Goal: Transaction & Acquisition: Purchase product/service

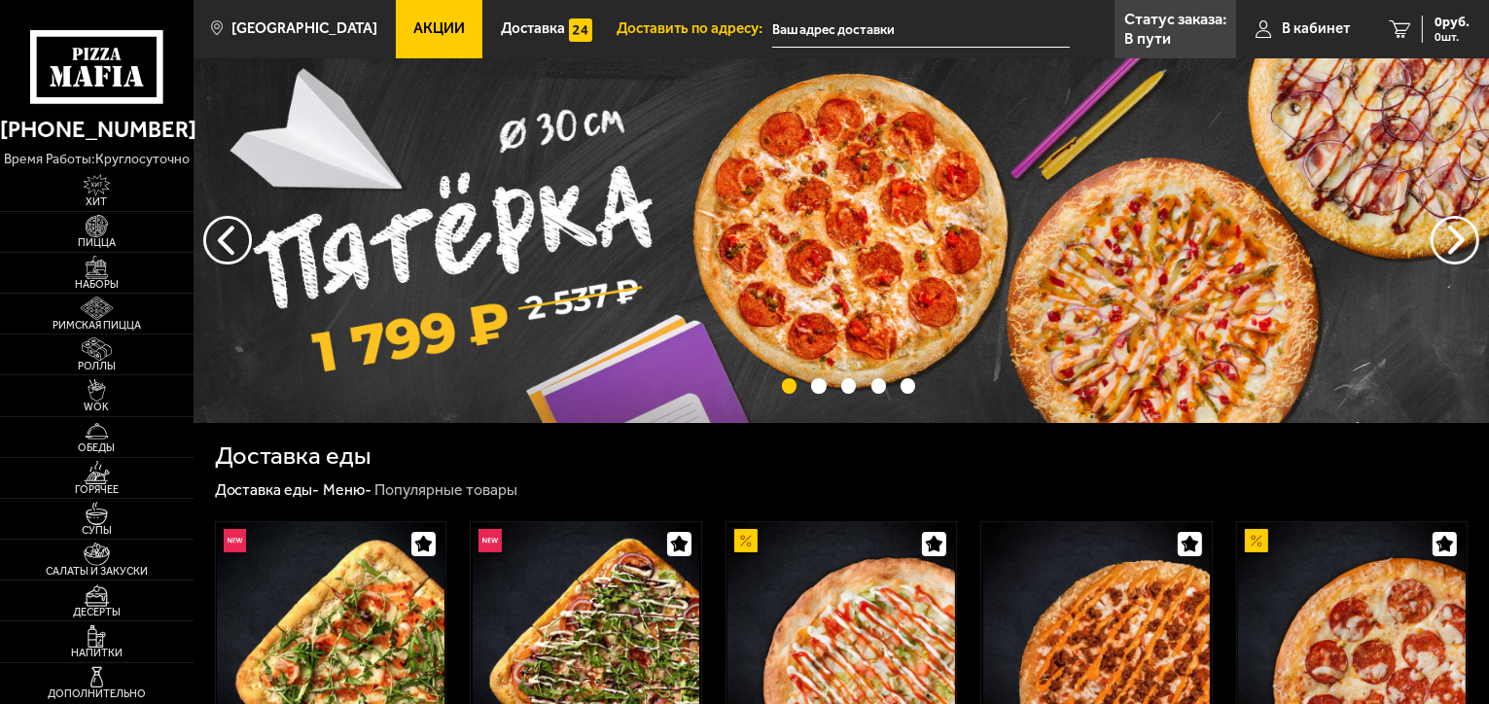
click at [1318, 30] on span "В кабинет" at bounding box center [1316, 28] width 68 height 15
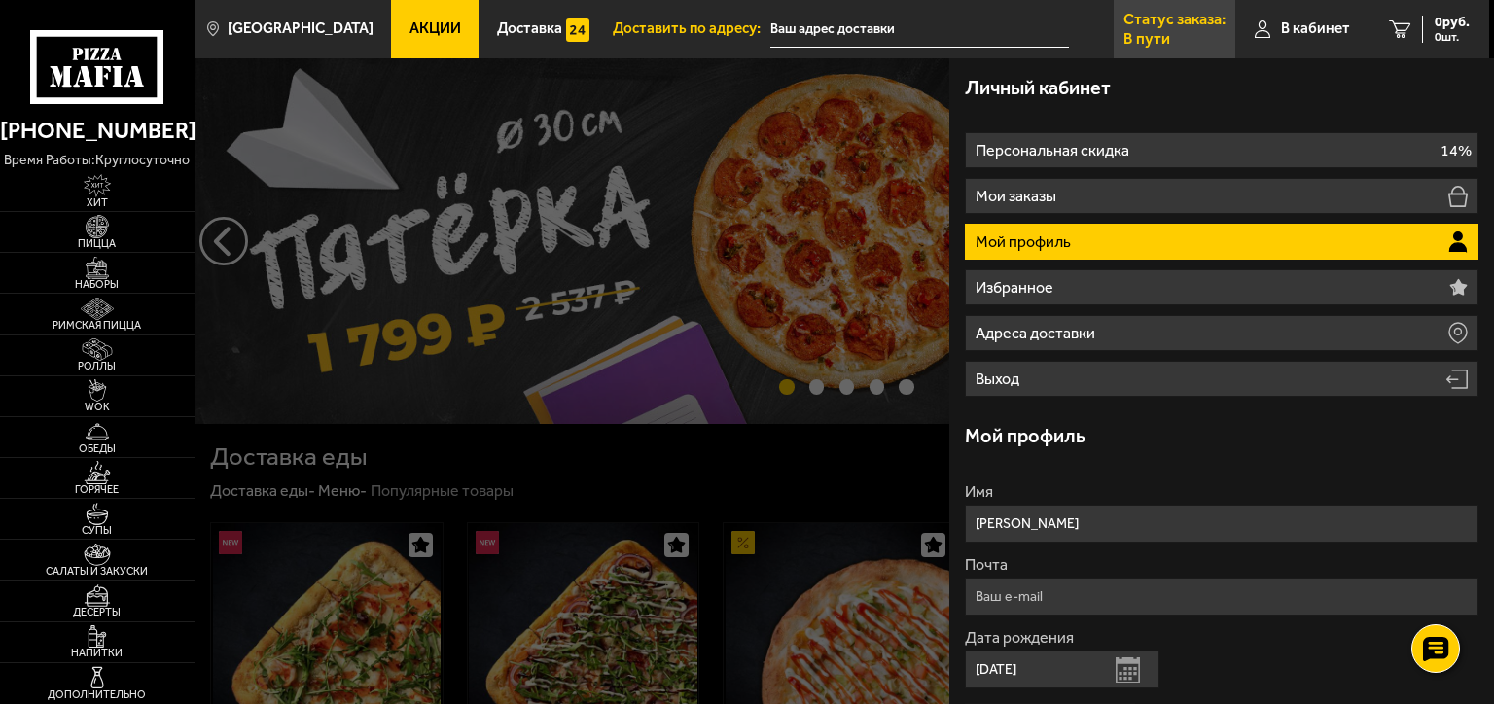
click at [1140, 23] on p "Статус заказа:" at bounding box center [1174, 20] width 102 height 16
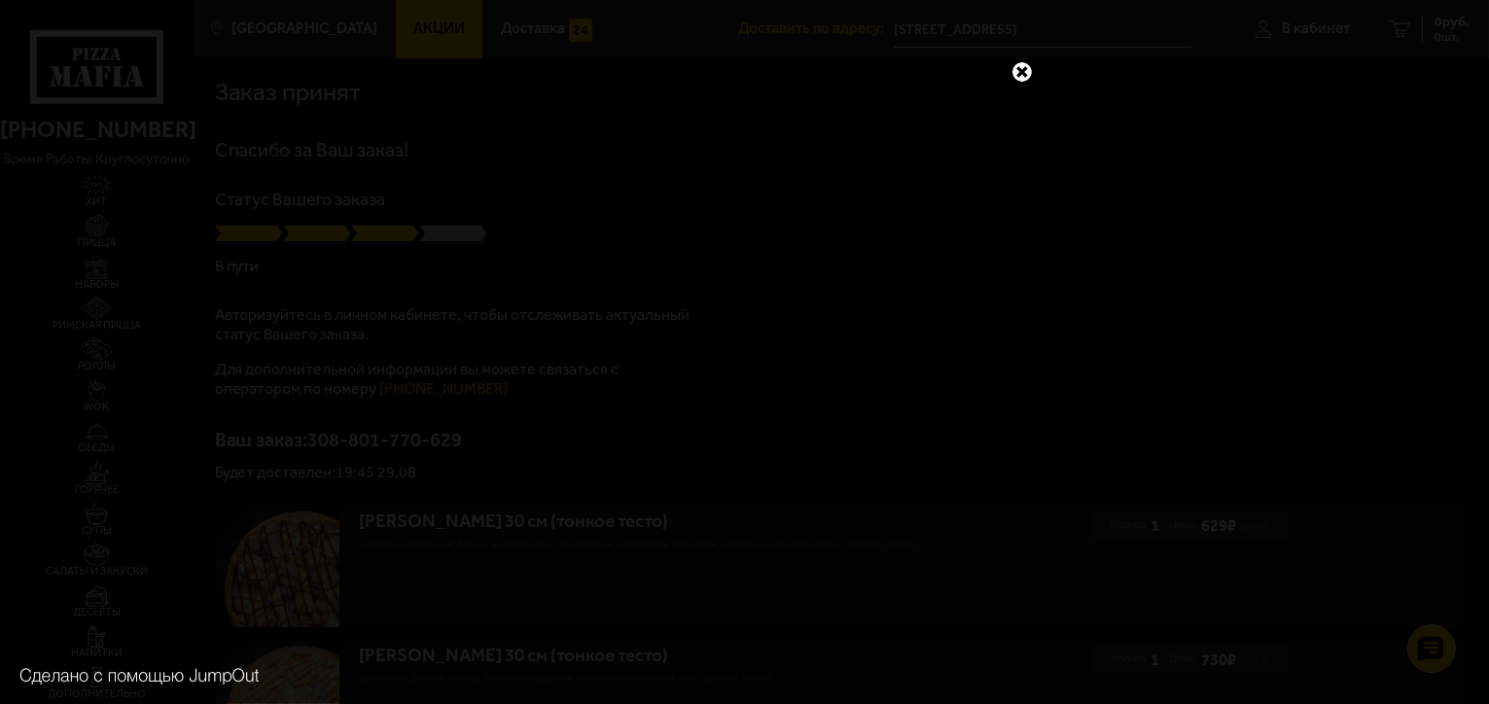
click at [1019, 67] on link at bounding box center [1022, 71] width 25 height 25
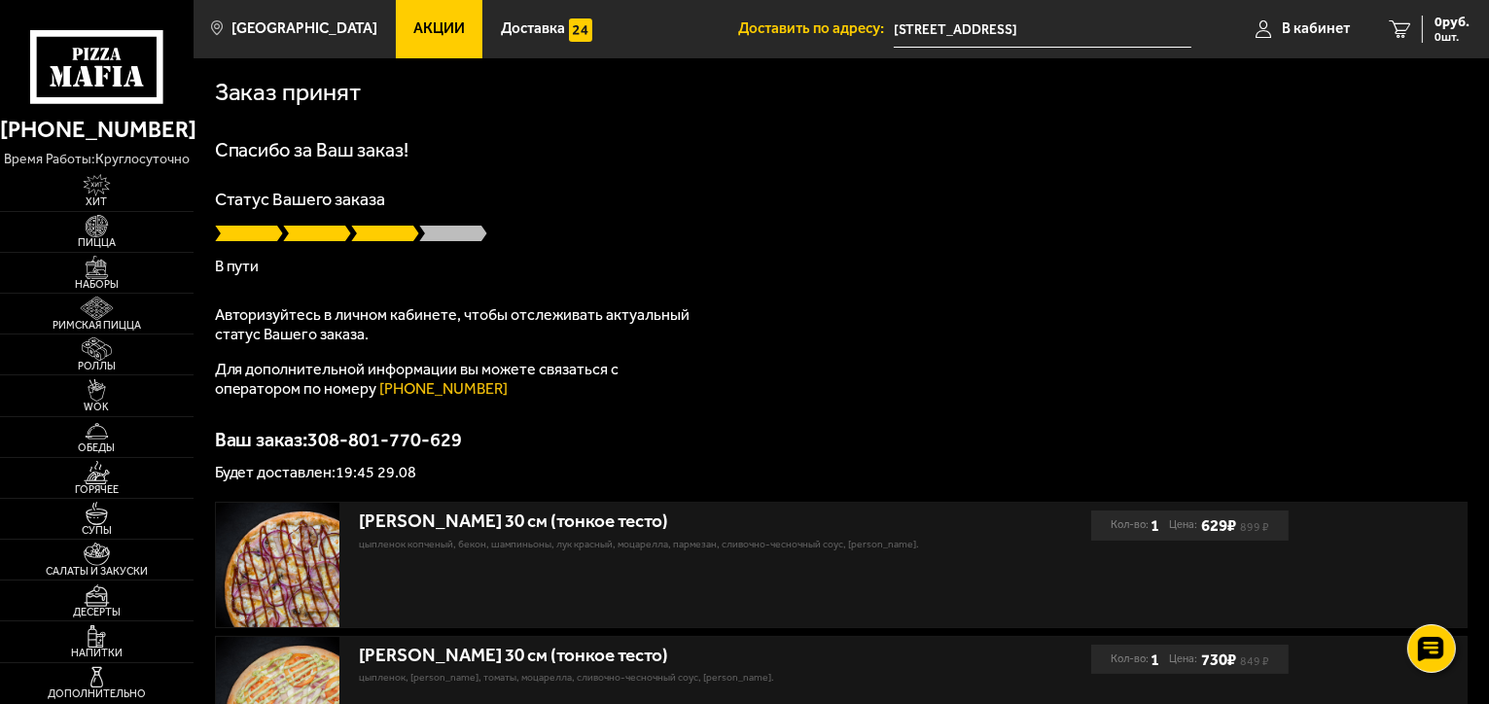
click at [1112, 99] on div "Заказ принят" at bounding box center [842, 92] width 1254 height 25
click at [1313, 25] on span "В кабинет" at bounding box center [1316, 28] width 68 height 15
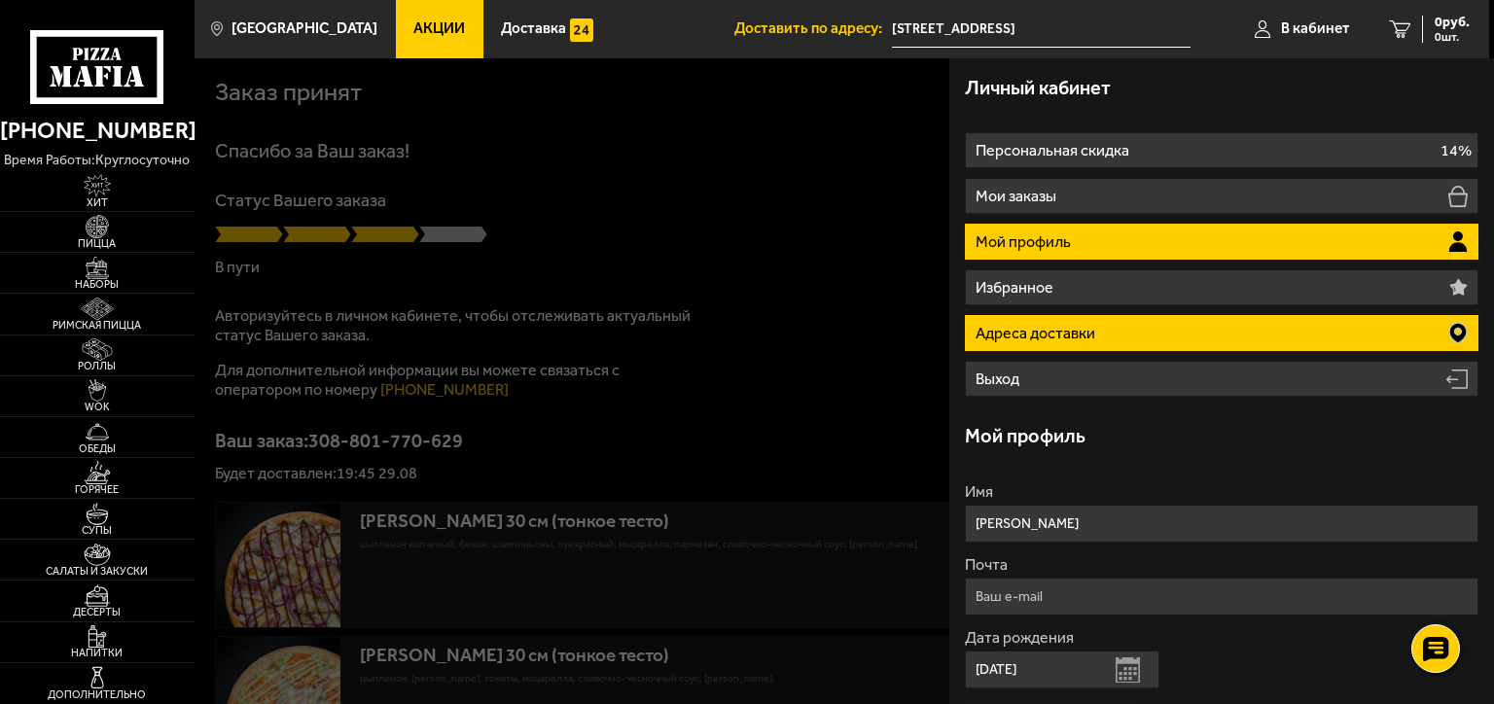
click at [1050, 335] on p "Адреса доставки" at bounding box center [1038, 334] width 124 height 16
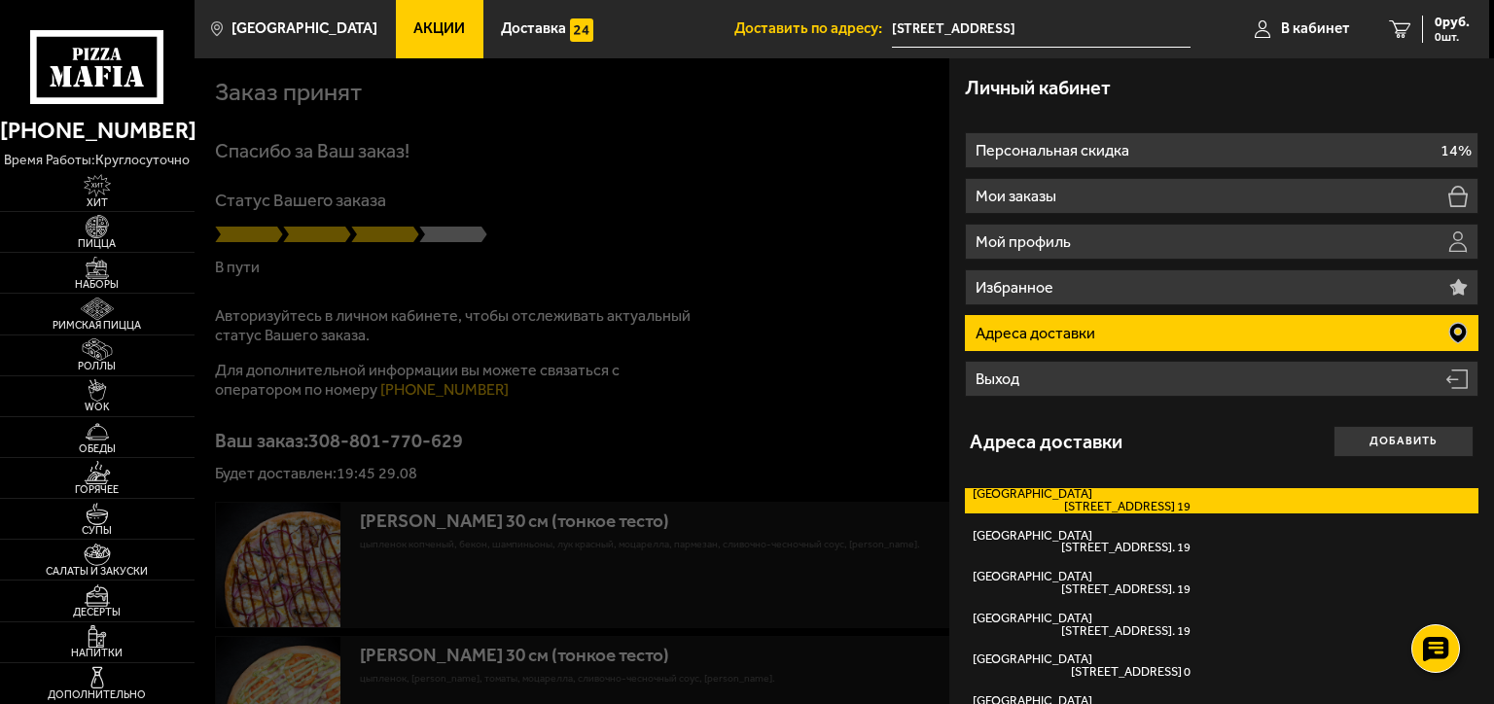
click at [1144, 498] on label "Гражданский проспект Гражданский проспект, дом 130 кв. 19" at bounding box center [1222, 500] width 514 height 25
click at [0, 0] on input "Гражданский проспект Гражданский проспект, дом 130 кв. 19" at bounding box center [0, 0] width 0 height 0
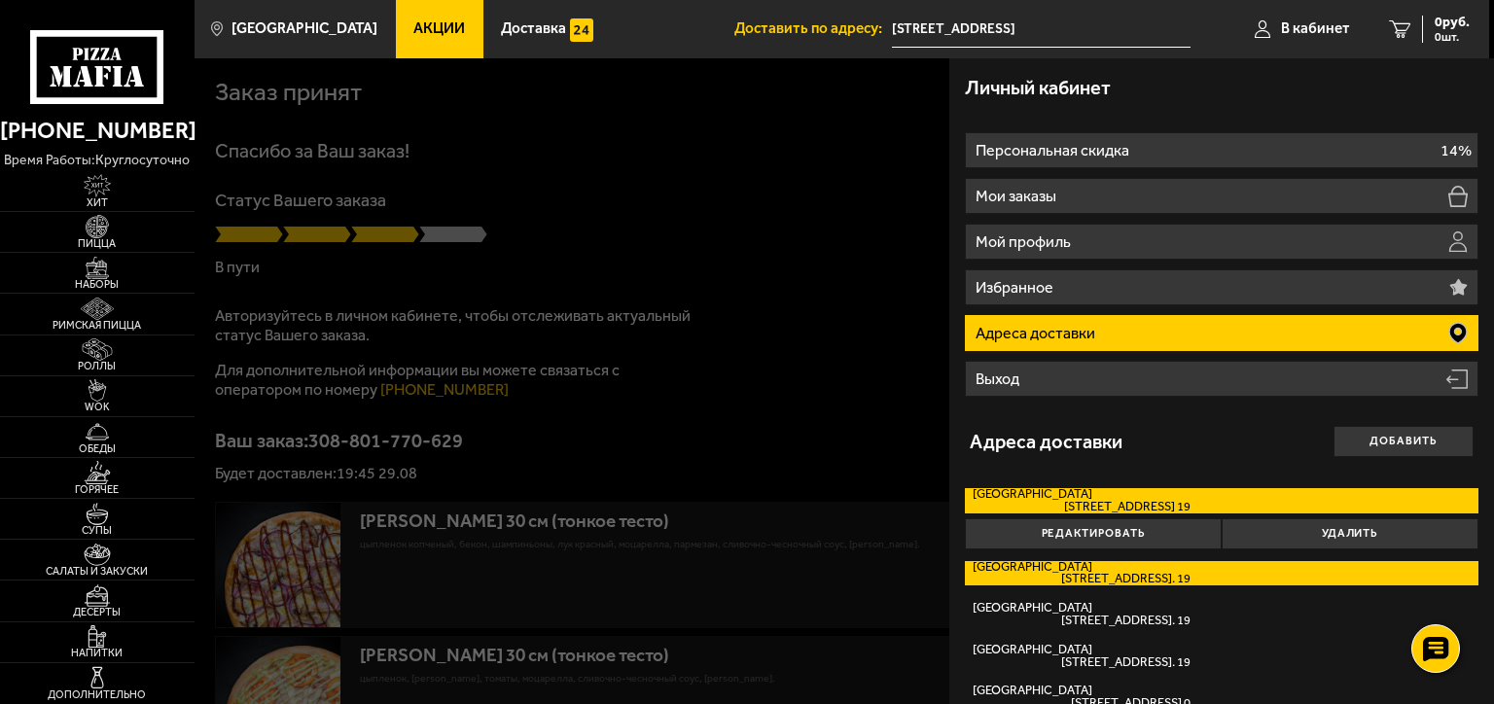
click at [1101, 574] on span "Гражданский проспект, дом 130к1 кв. 19" at bounding box center [1082, 579] width 218 height 13
click at [0, 0] on input "Гражданский проспект Гражданский проспект, дом 130к1 кв. 19" at bounding box center [0, 0] width 0 height 0
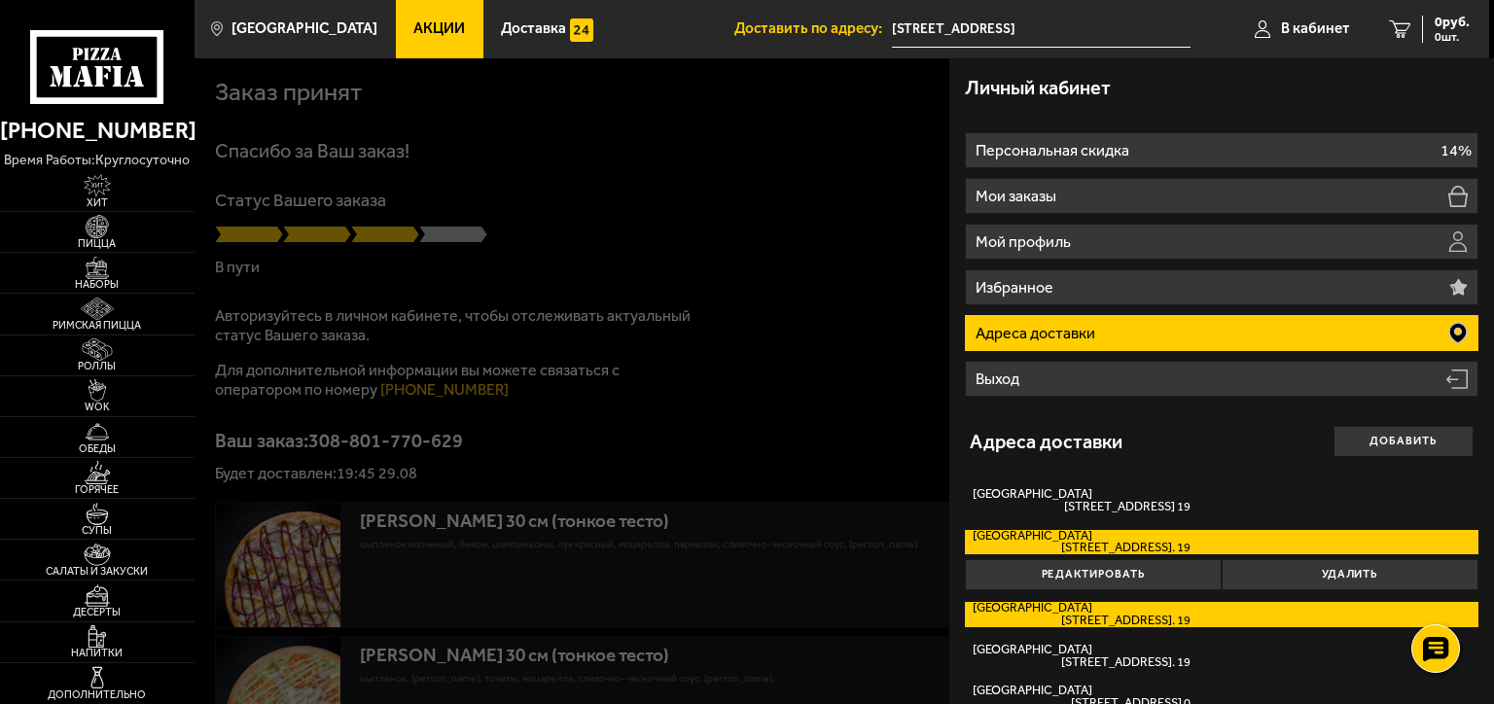
click at [1091, 610] on label "Гражданский проспект Гражданский проспект, дом 130к1 кв. 19" at bounding box center [1222, 614] width 514 height 25
click at [0, 0] on input "Гражданский проспект Гражданский проспект, дом 130к1 кв. 19" at bounding box center [0, 0] width 0 height 0
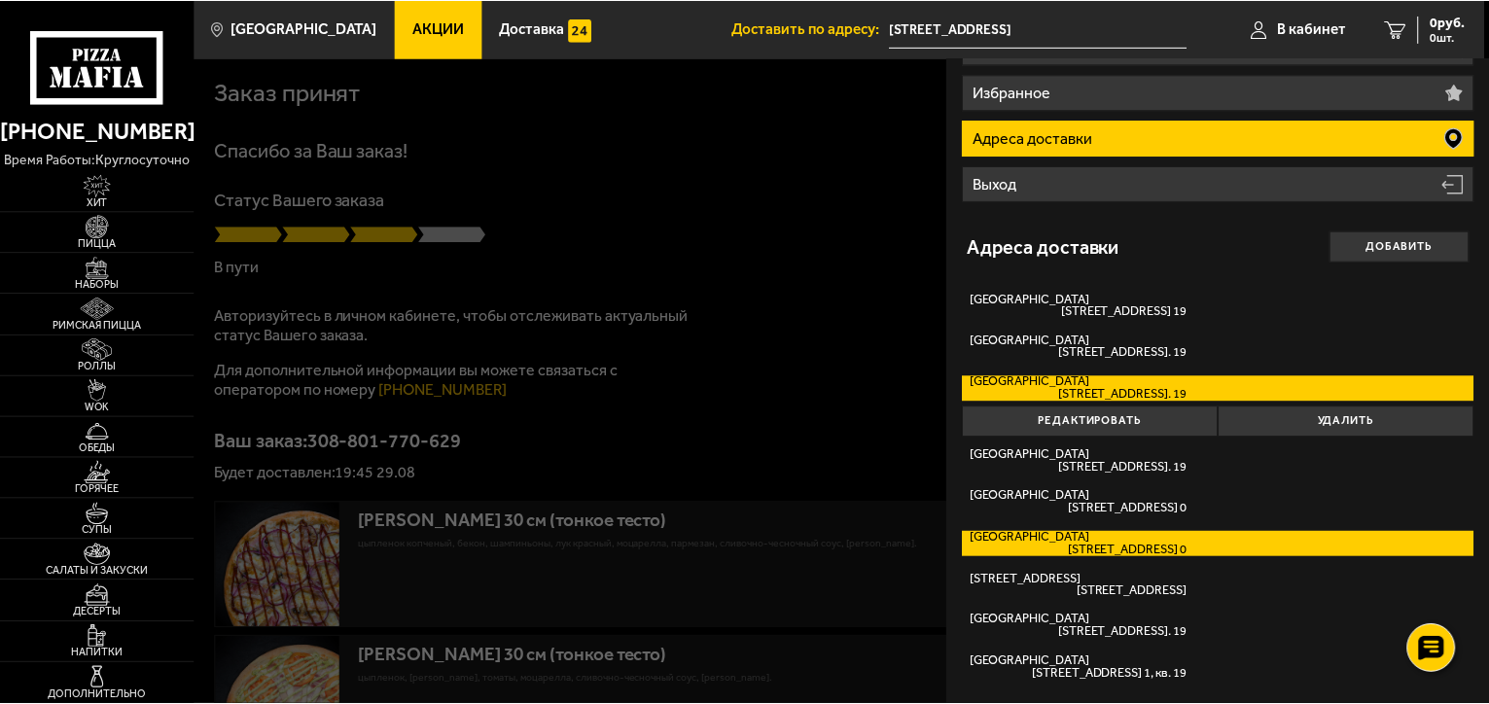
scroll to position [196, 0]
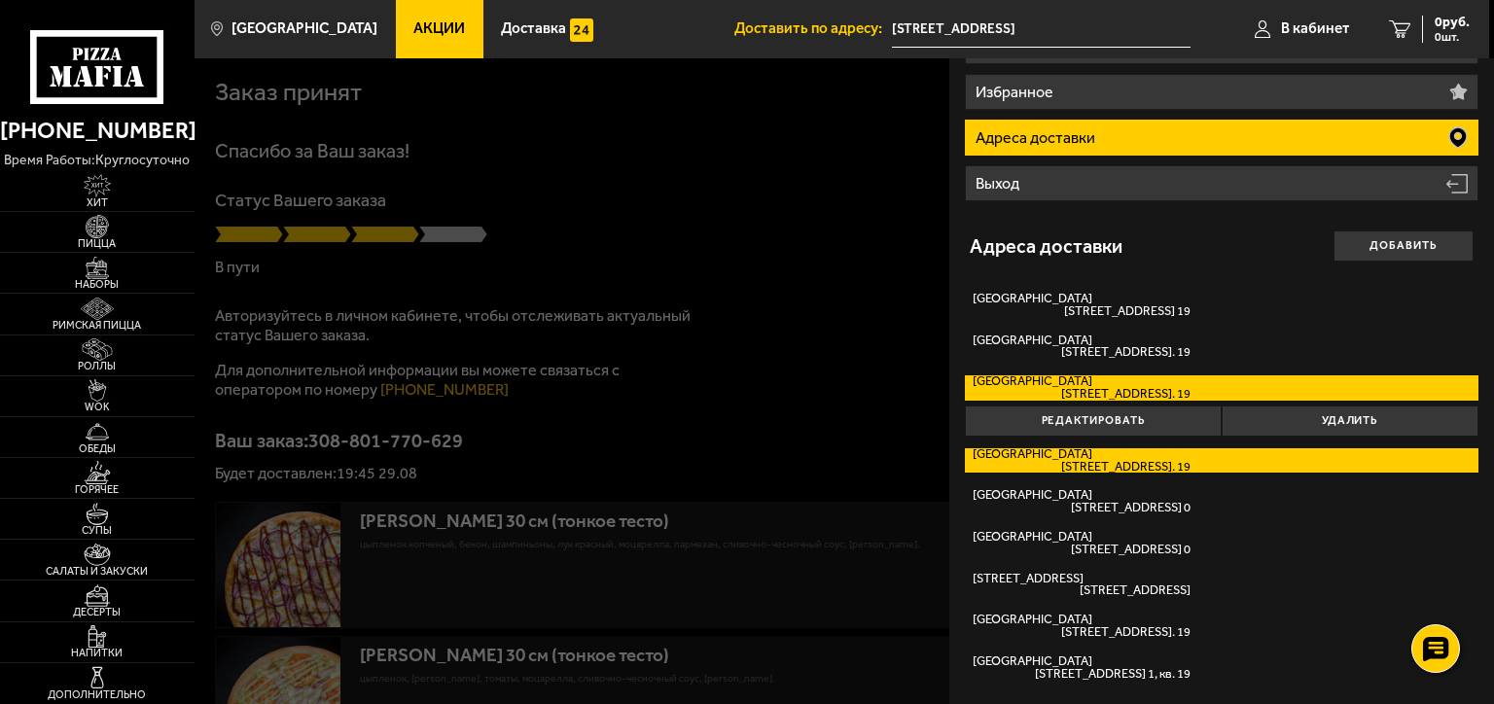
click at [1068, 462] on span "Гражданский проспект, дом 130к1 кв. 19" at bounding box center [1082, 467] width 218 height 13
click at [0, 0] on input "Гражданский проспект Гражданский проспект, дом 130к1 кв. 19" at bounding box center [0, 0] width 0 height 0
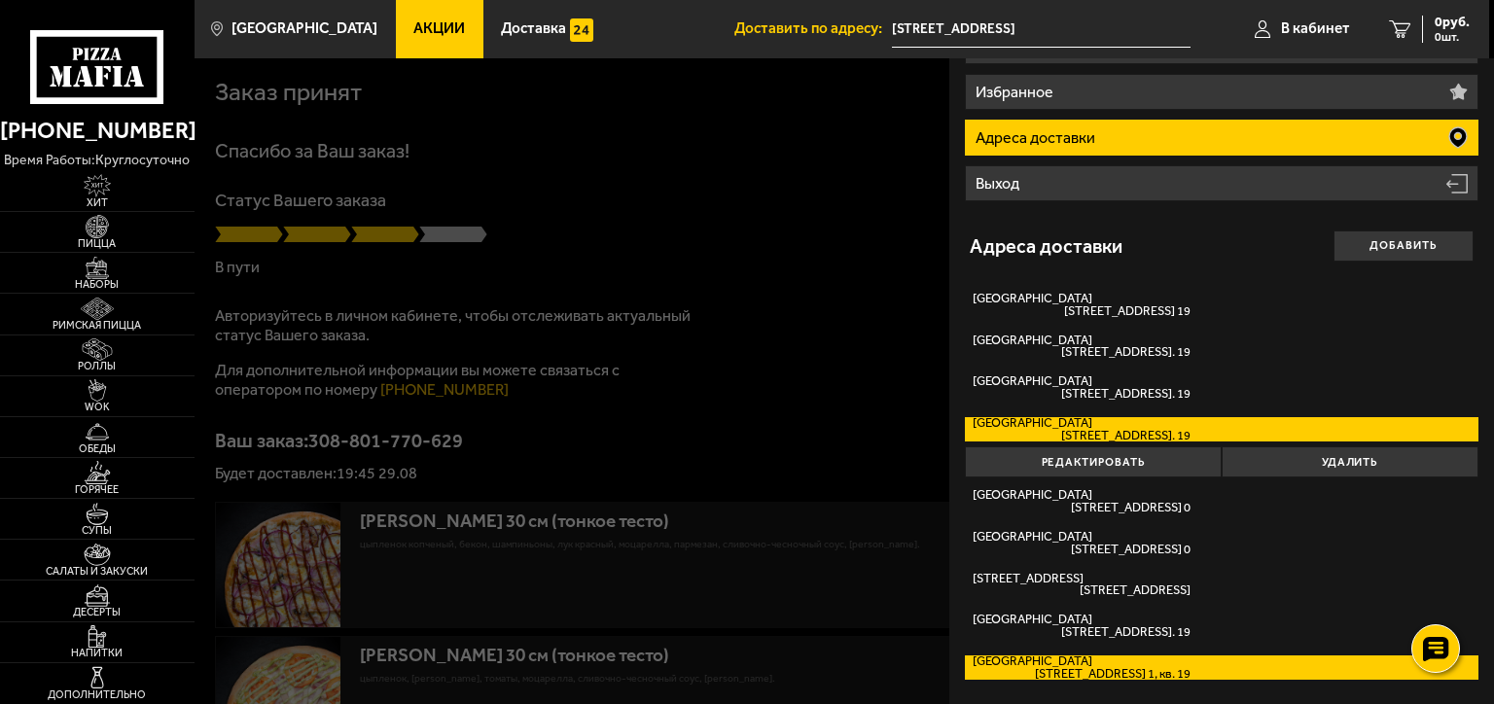
click at [1122, 670] on span "Гражданский проспект, дом 130, корп. 1, кв. 19" at bounding box center [1082, 674] width 218 height 13
click at [0, 0] on input "Гражданский проспект Гражданский проспект, дом 130, корп. 1, кв. 19" at bounding box center [0, 0] width 0 height 0
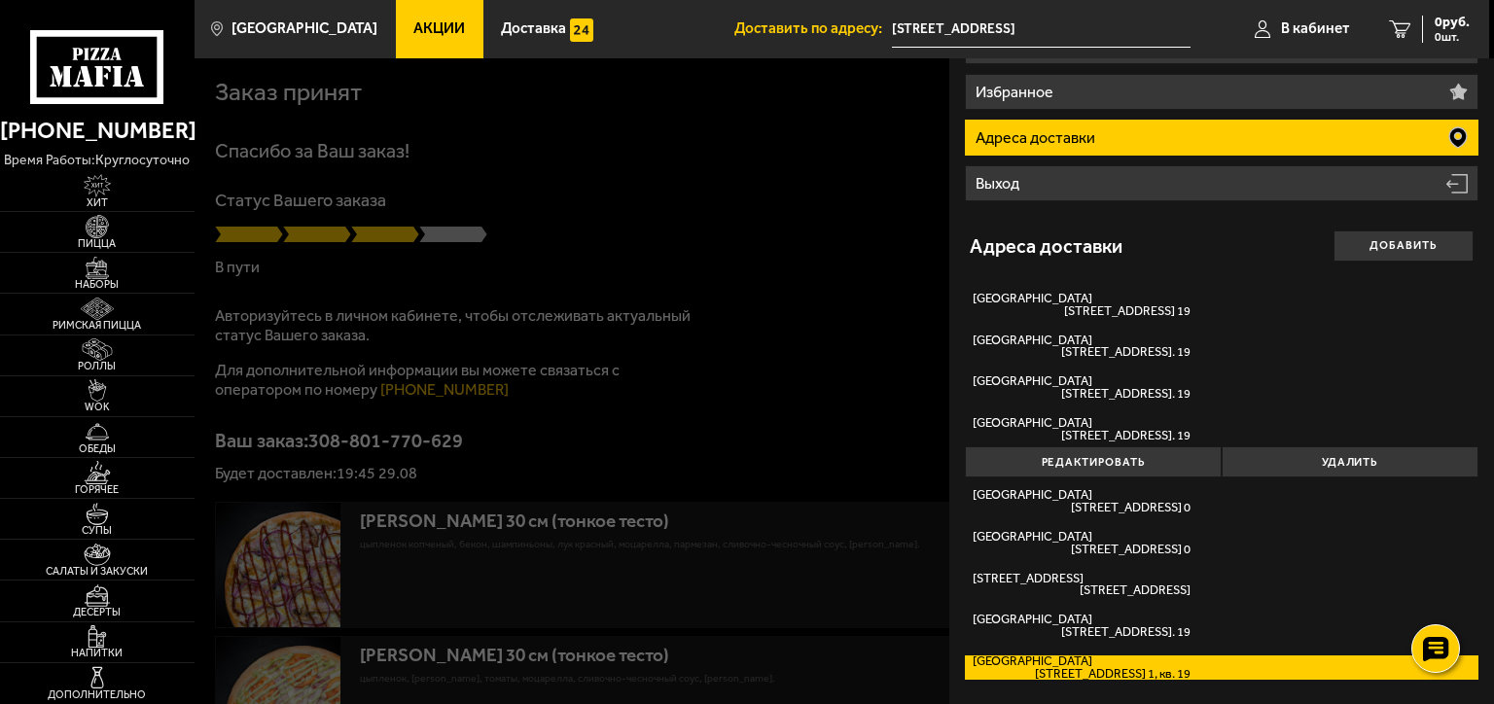
type input "Гражданский проспект, 130, к.1, п.1, кв.19"
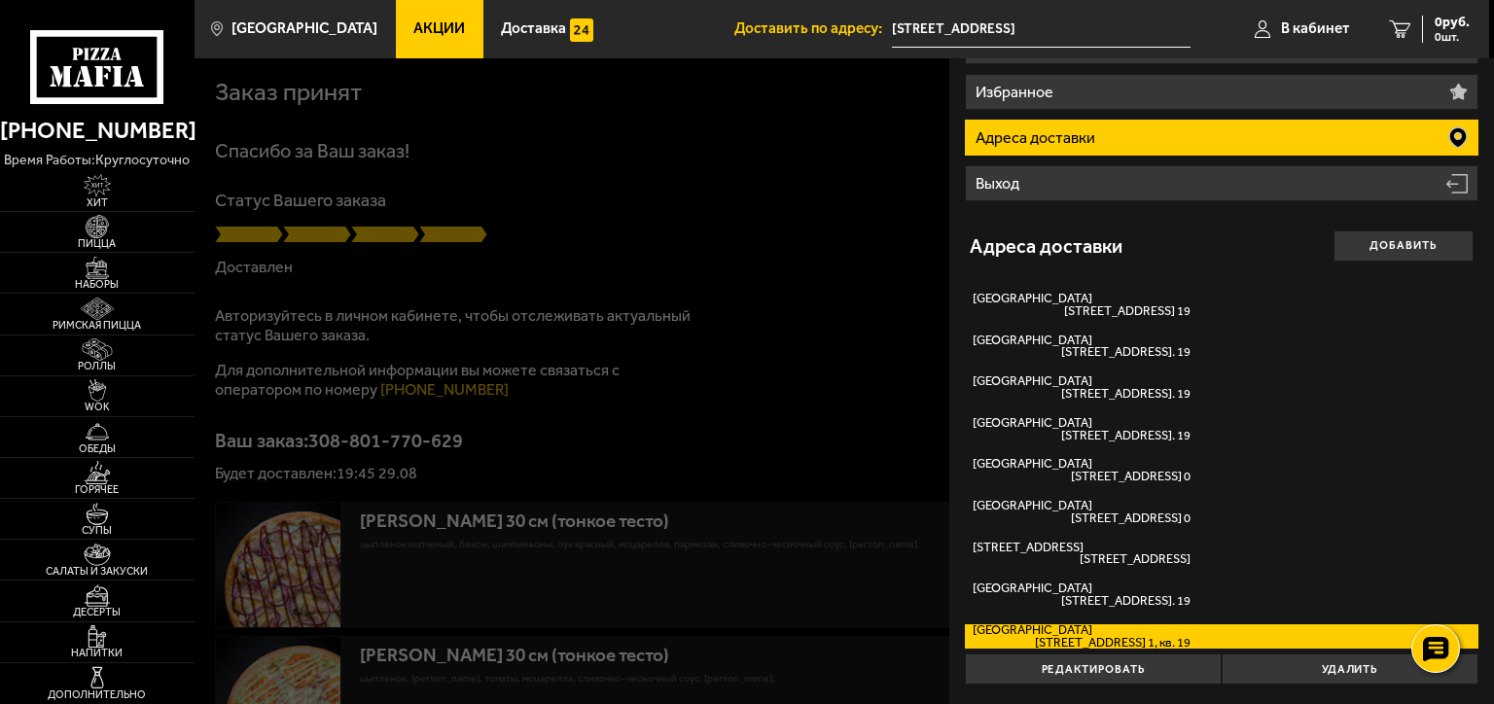
click at [693, 191] on div at bounding box center [942, 410] width 1494 height 704
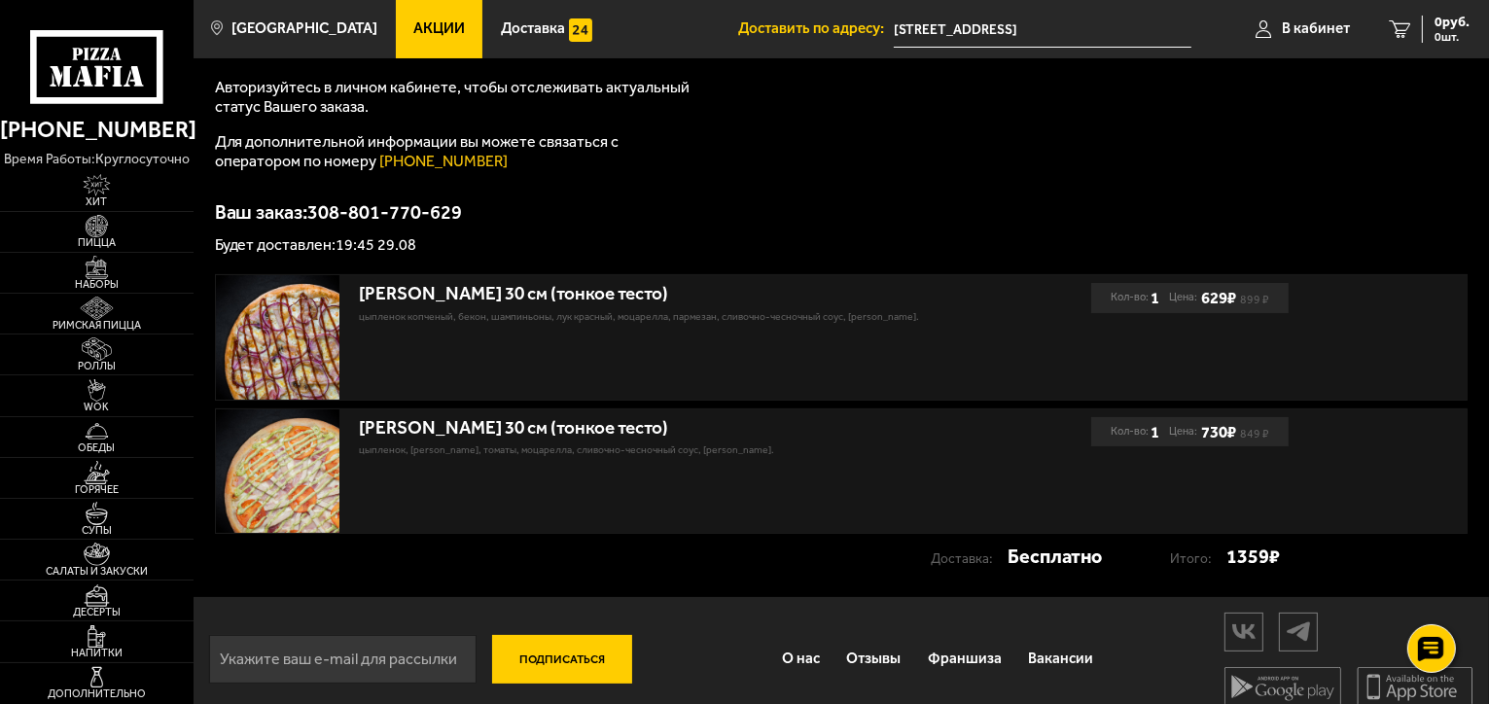
scroll to position [247, 0]
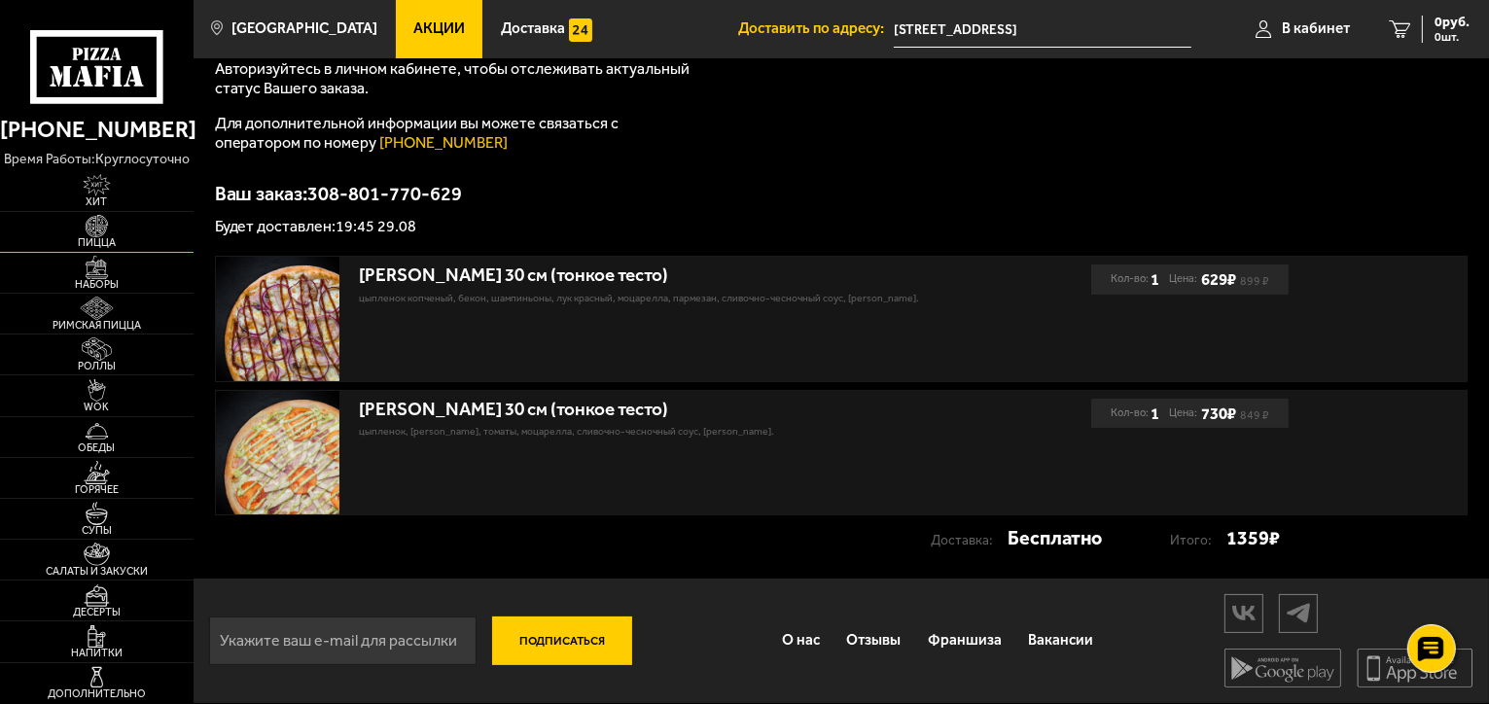
click at [103, 230] on img at bounding box center [96, 226] width 59 height 22
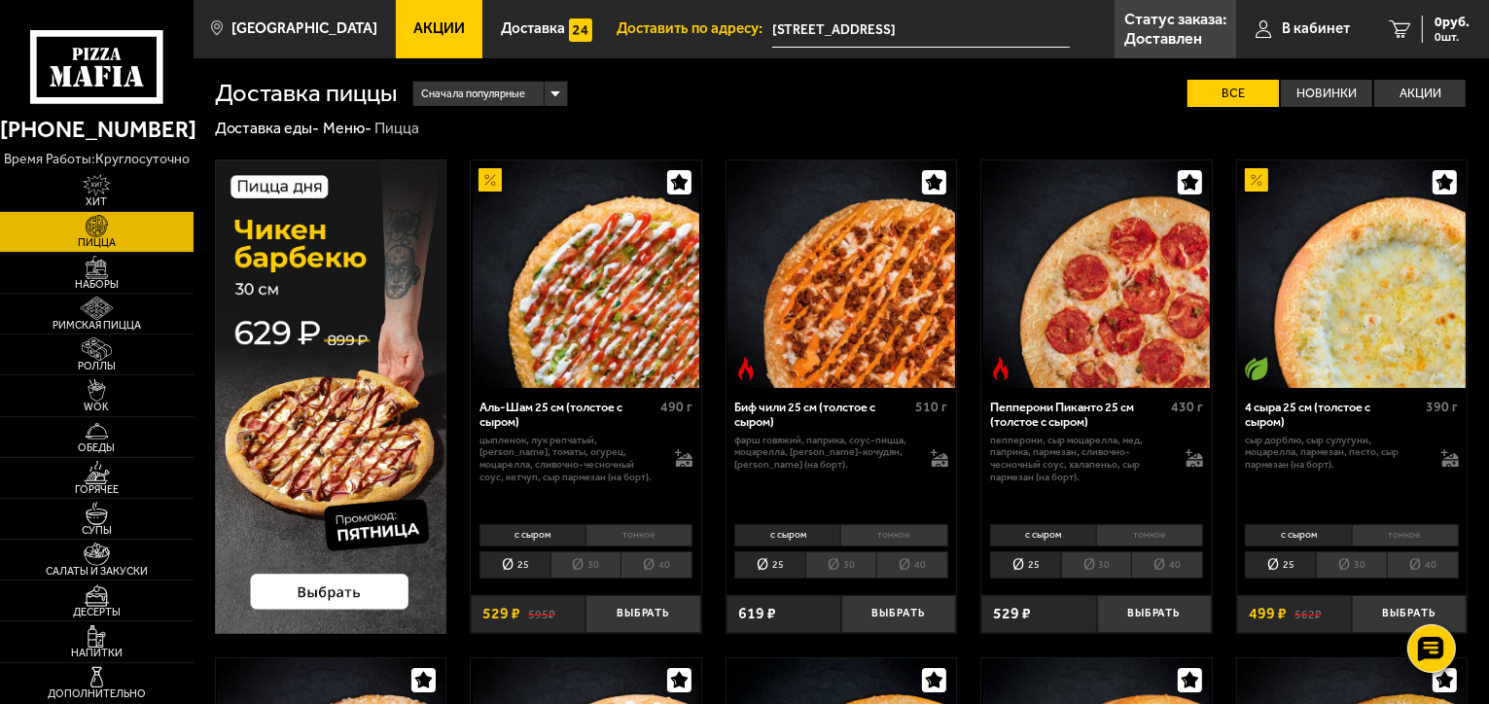
click at [309, 584] on img at bounding box center [331, 397] width 232 height 474
click at [656, 615] on button "Выбрать" at bounding box center [643, 614] width 115 height 38
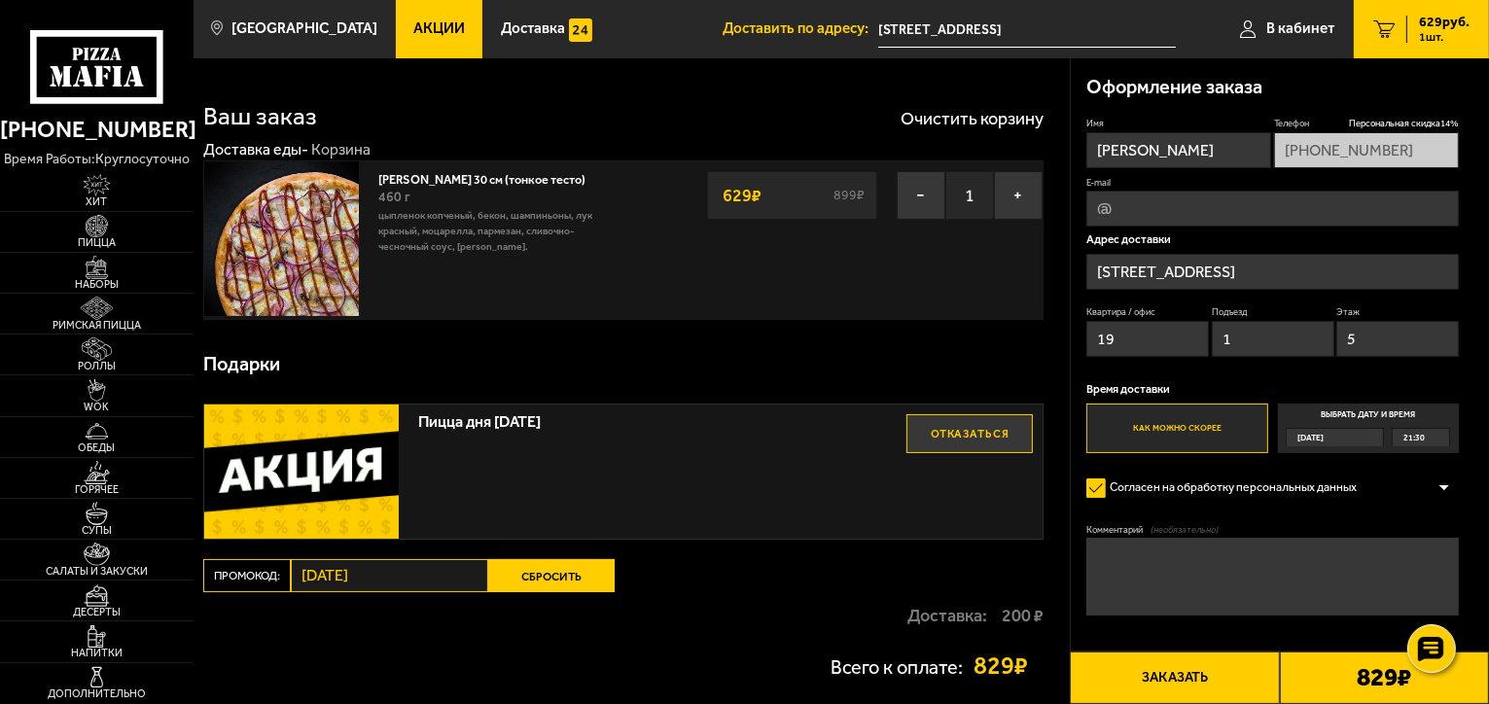
click at [1338, 272] on input "Гражданский проспект, 130" at bounding box center [1272, 272] width 373 height 36
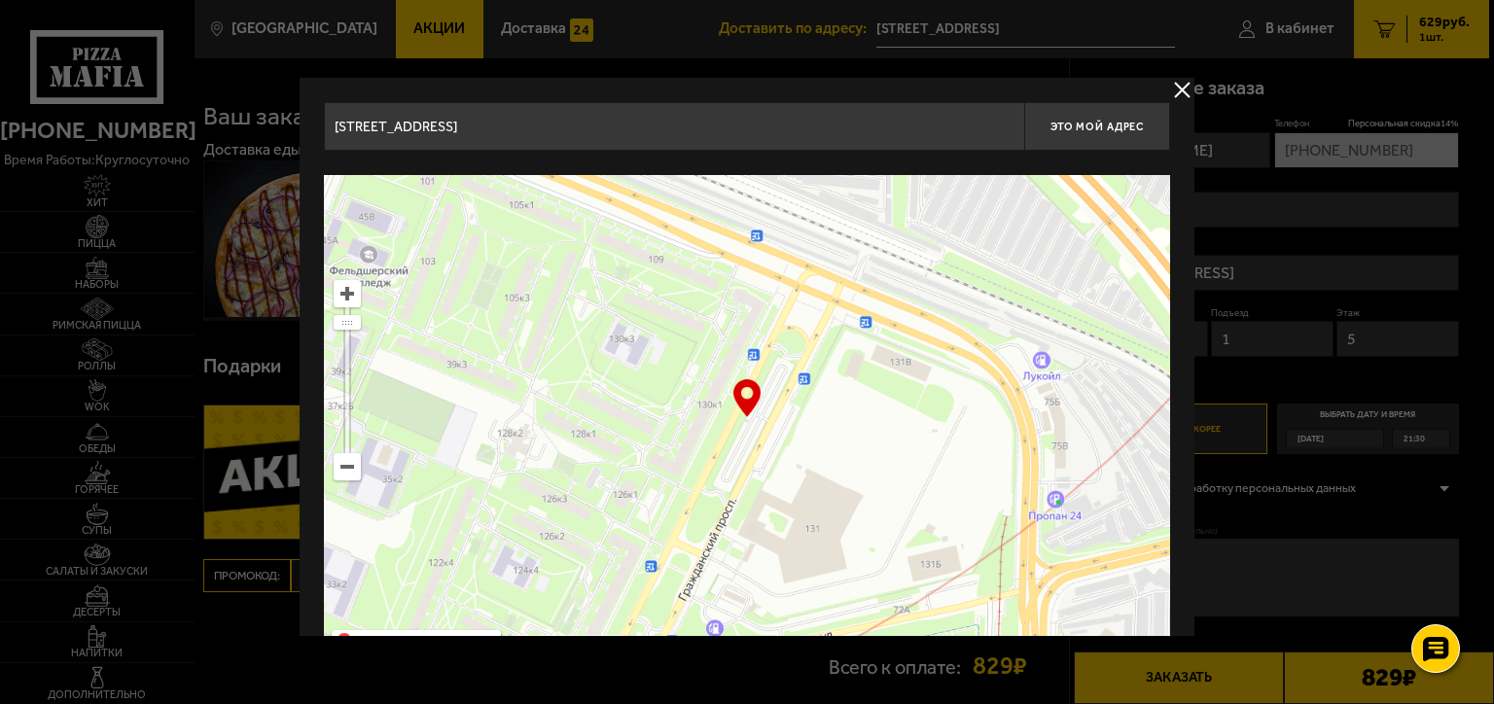
click at [1182, 82] on button "delivery type" at bounding box center [1182, 90] width 24 height 24
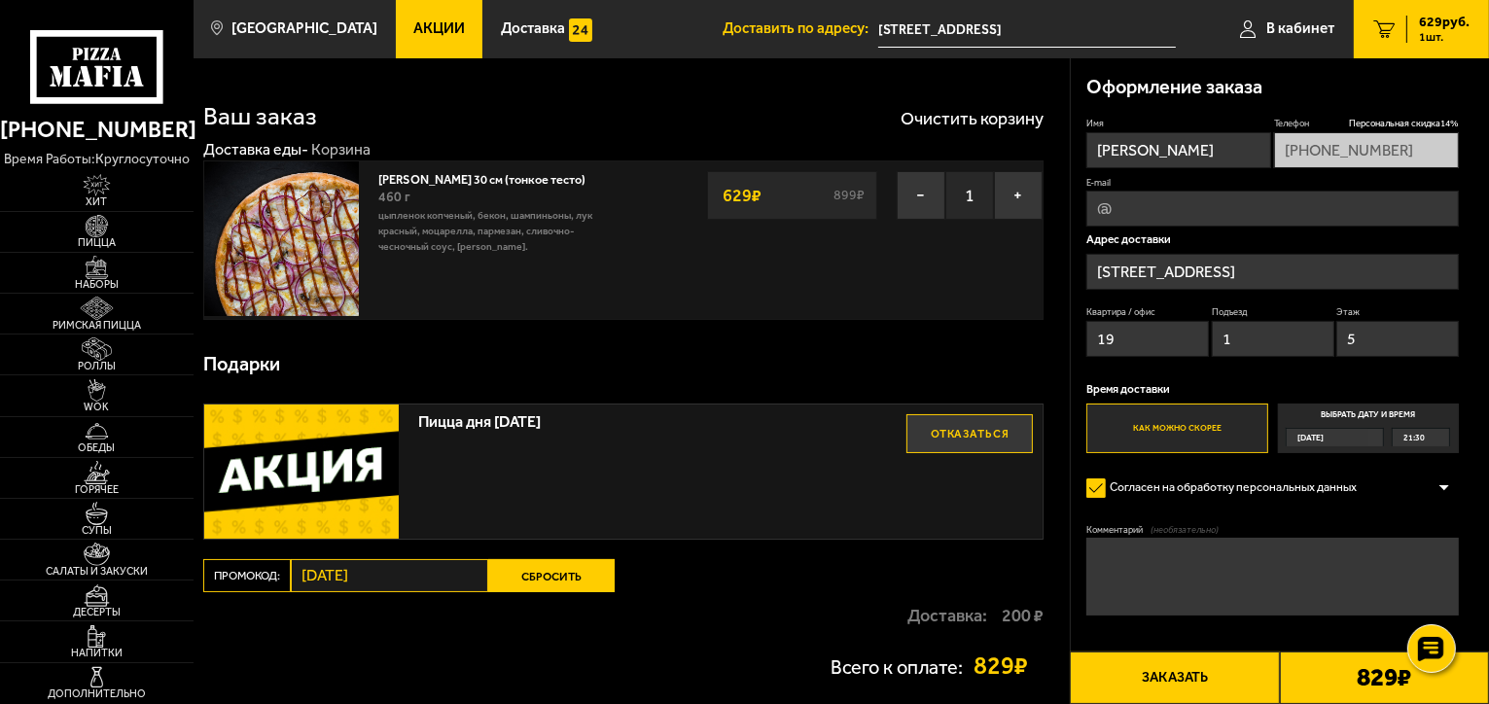
click at [1331, 268] on input "Гражданский проспект, 130" at bounding box center [1272, 272] width 373 height 36
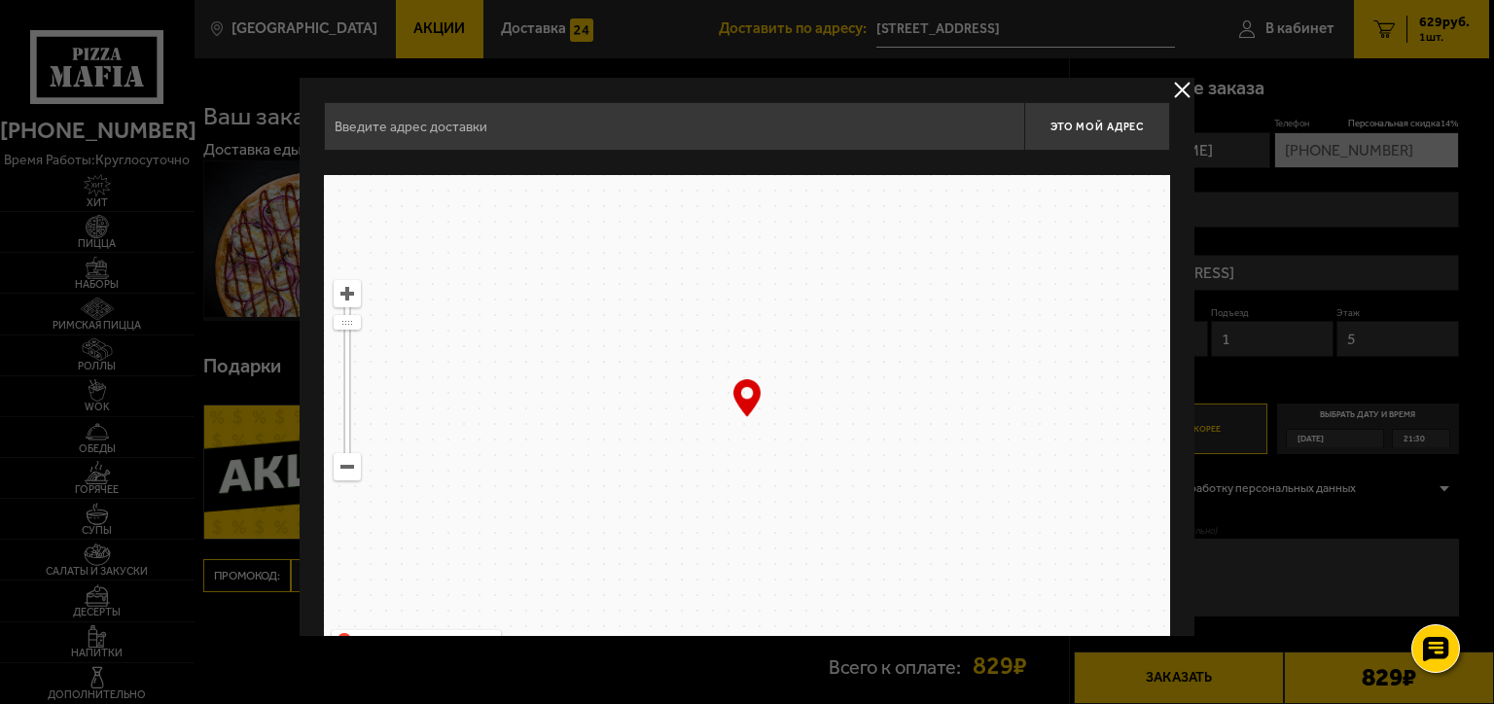
type input "Гражданский проспект, 130"
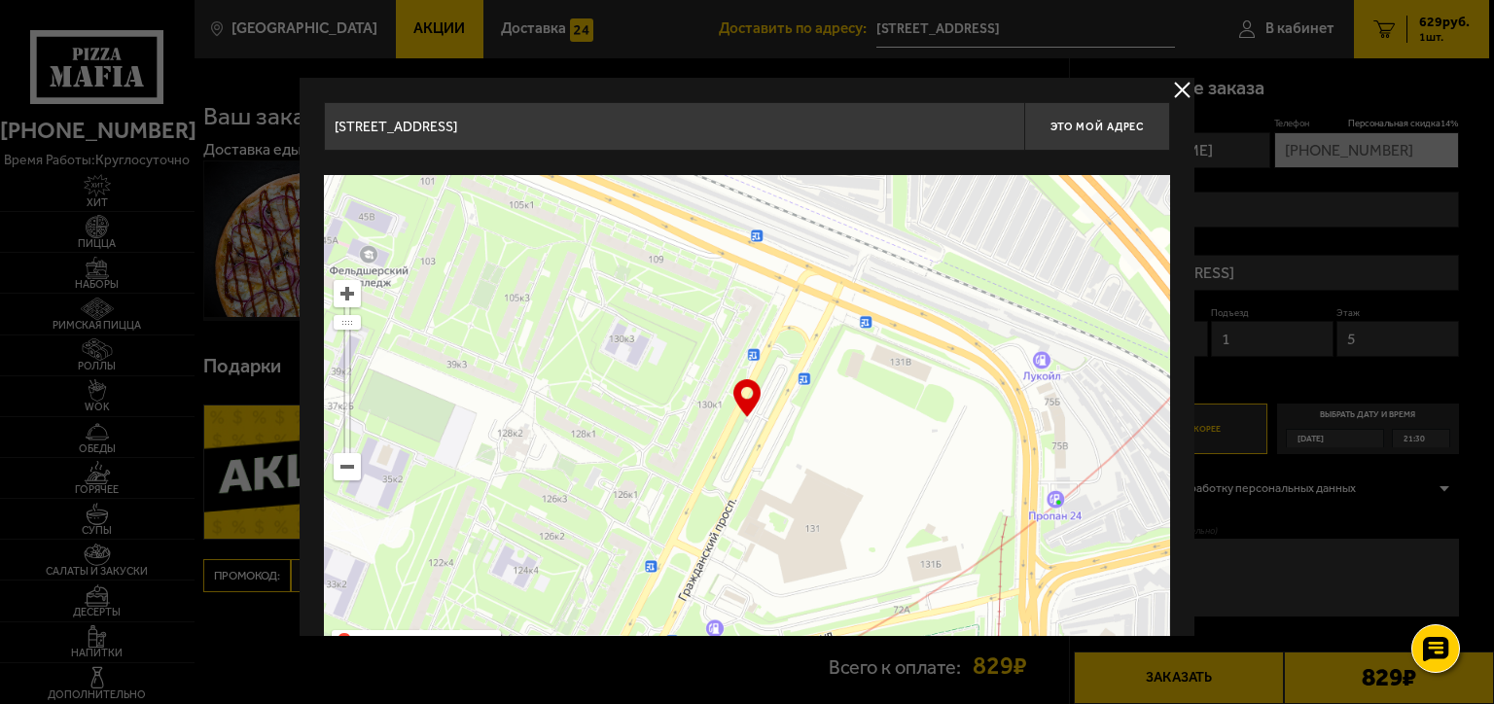
click at [725, 373] on ymaps at bounding box center [747, 418] width 846 height 486
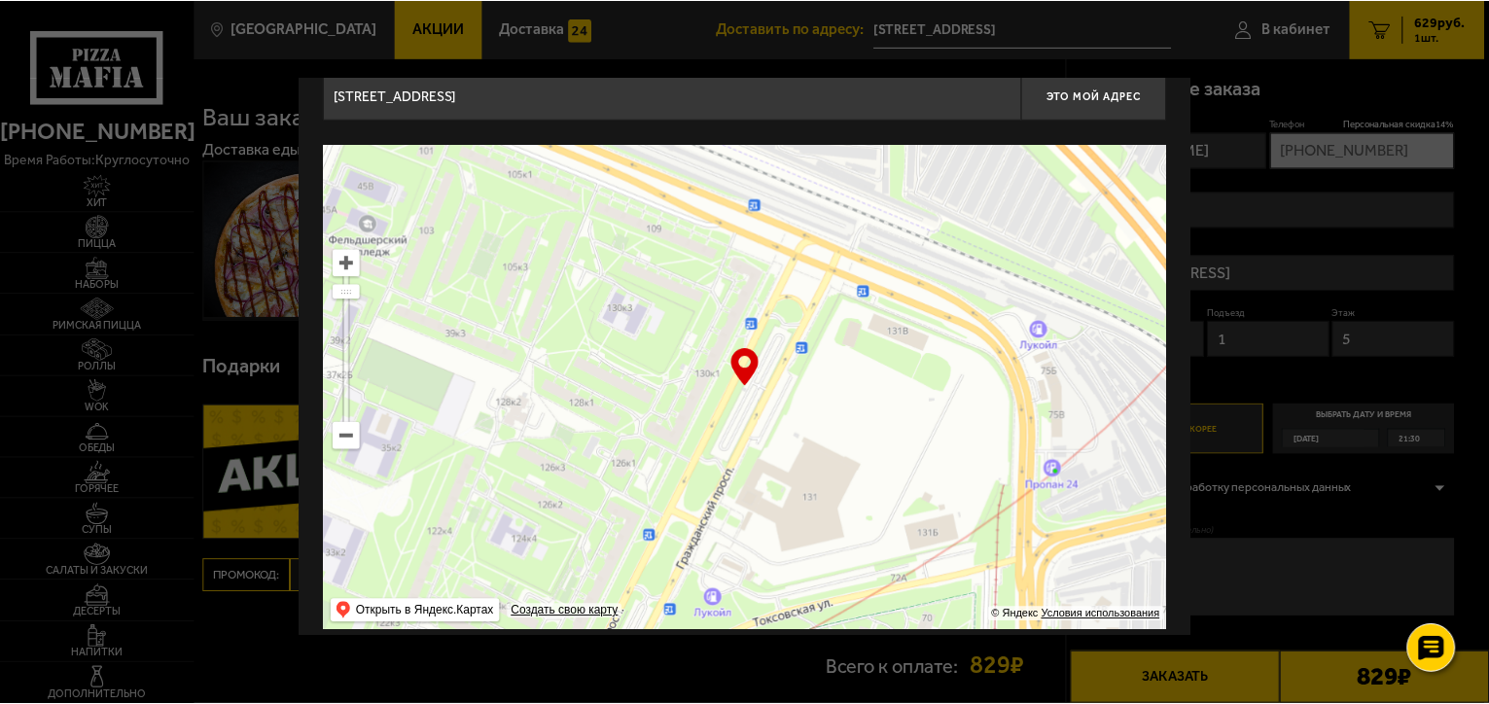
scroll to position [49, 0]
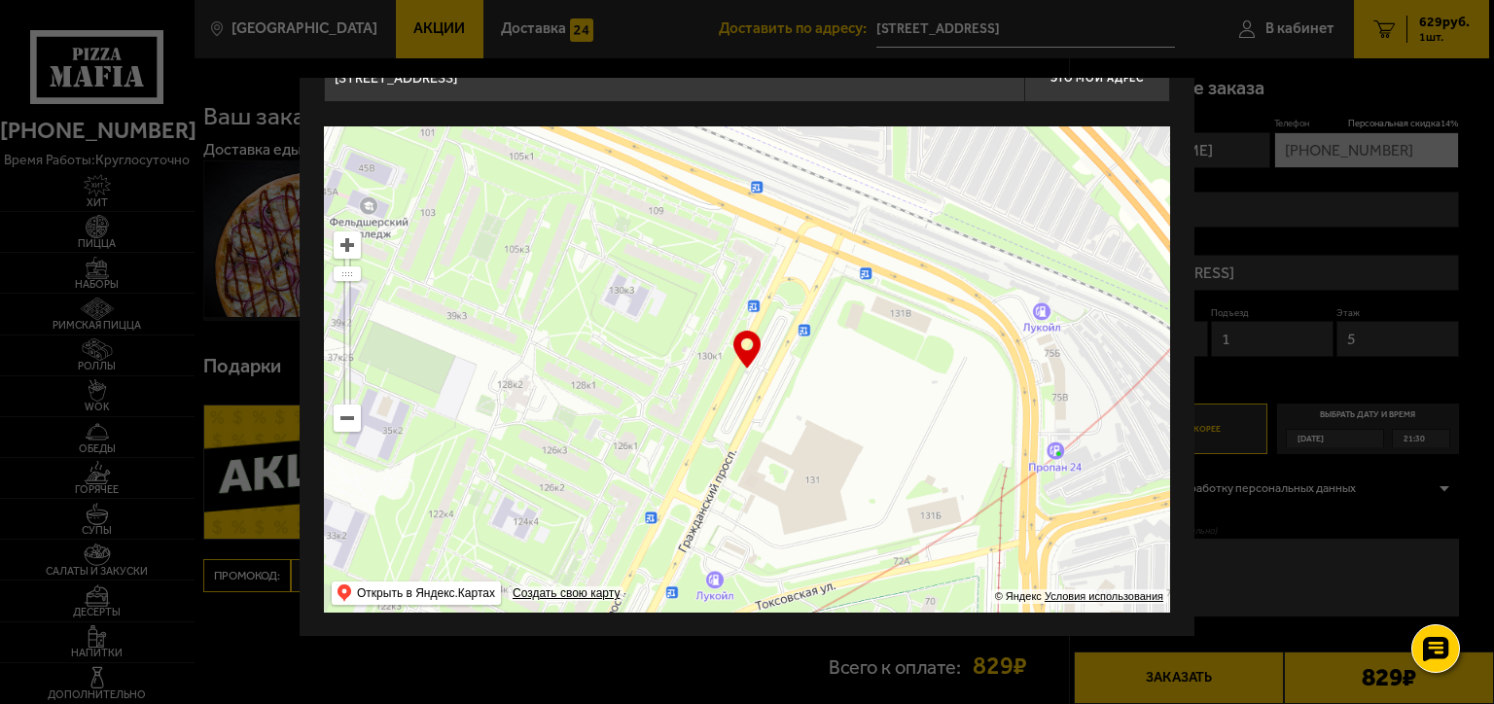
click at [721, 336] on ymaps at bounding box center [747, 369] width 846 height 486
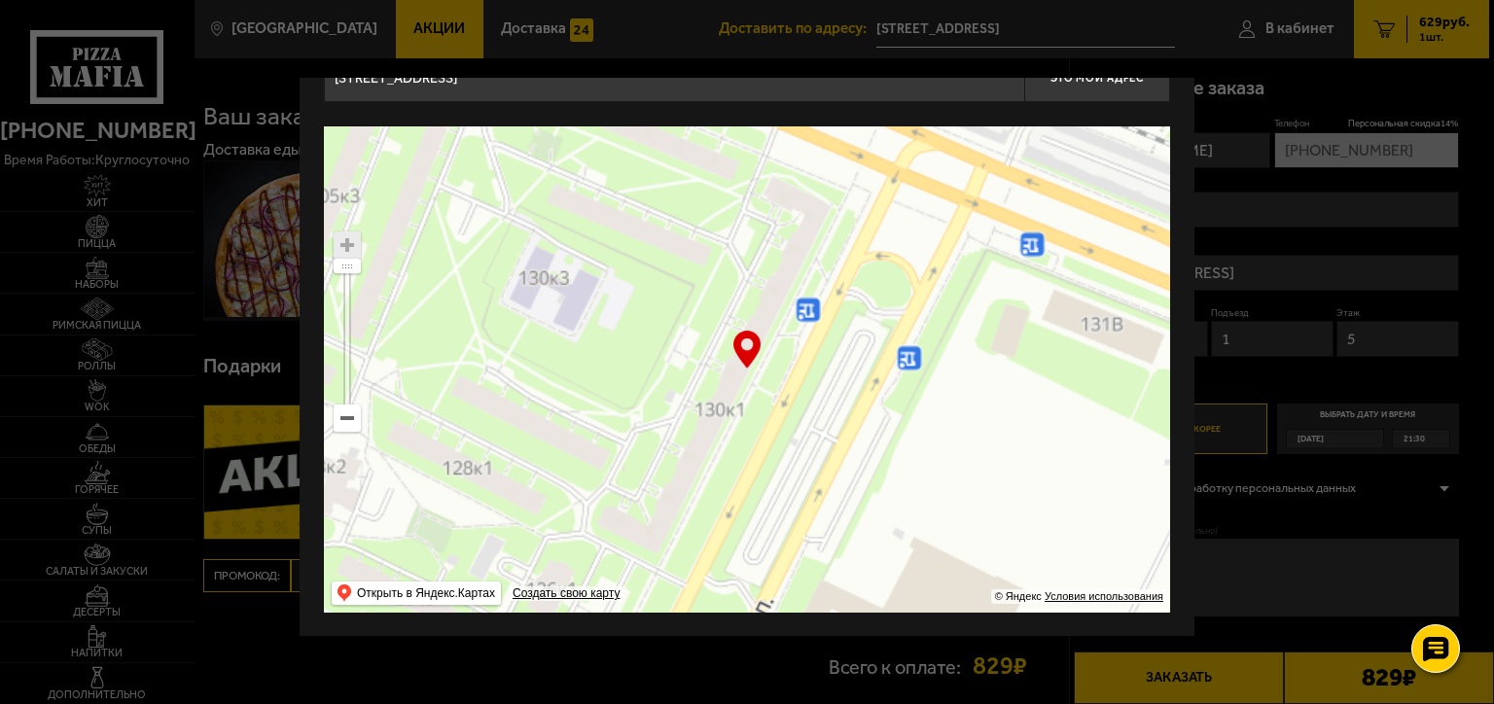
type input "Гражданский проспект, 130к1"
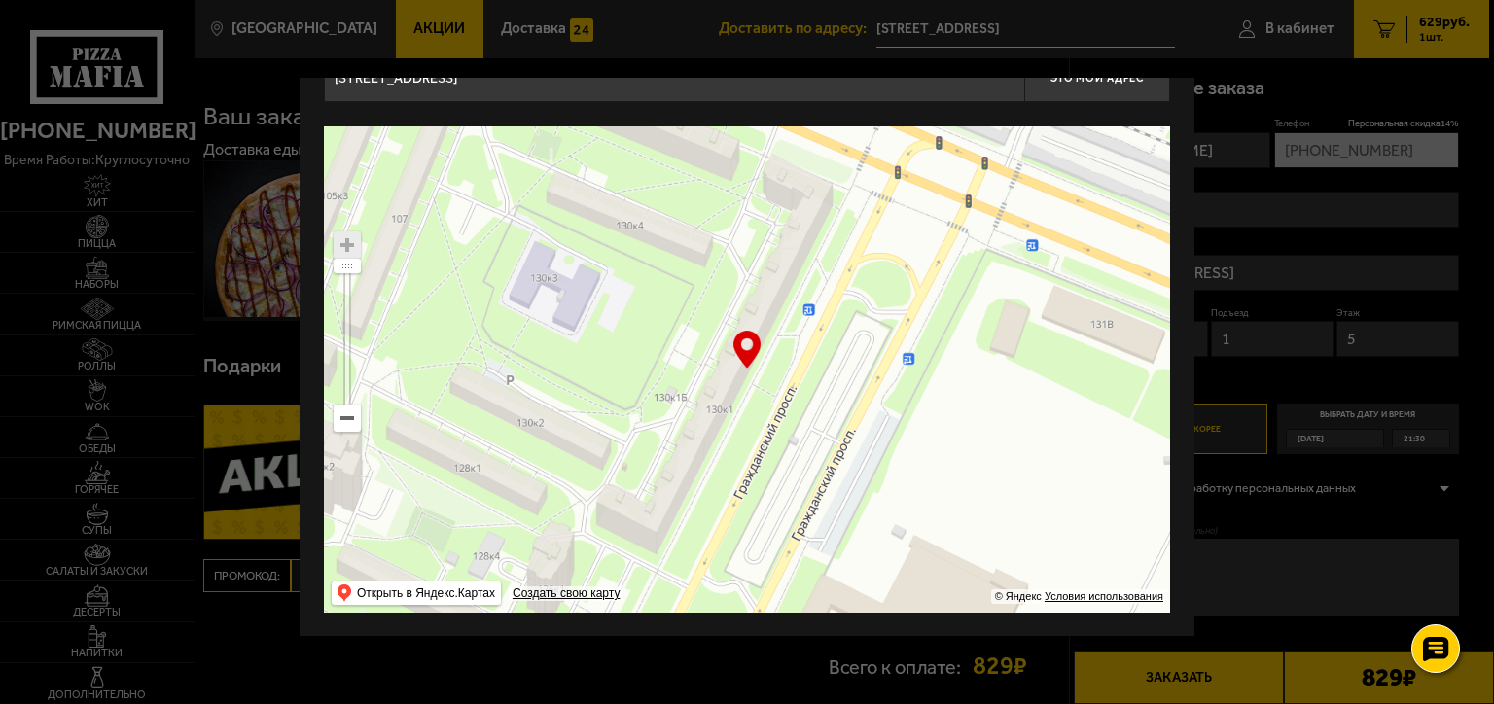
type input "Гражданский проспект, 130к1"
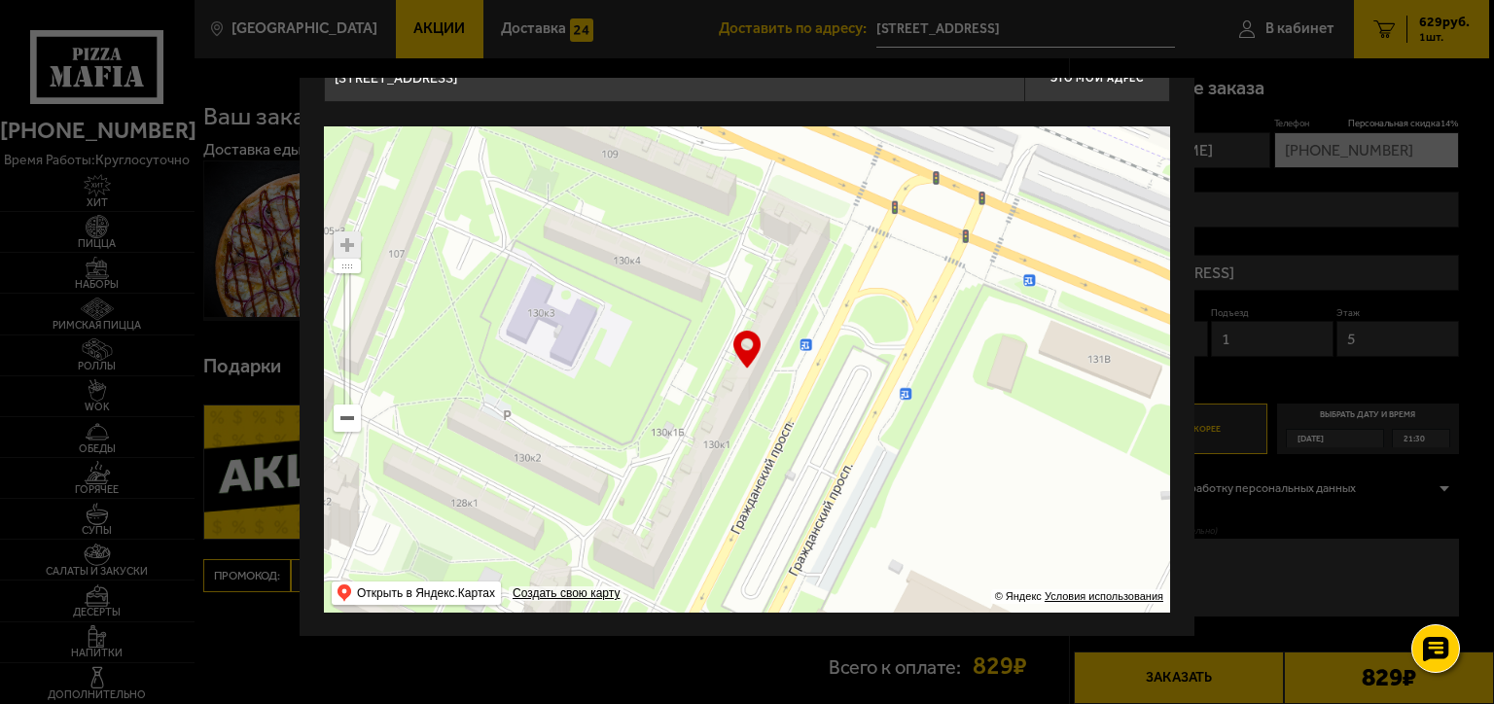
drag, startPoint x: 750, startPoint y: 406, endPoint x: 749, endPoint y: 428, distance: 22.4
click at [749, 428] on ymaps at bounding box center [747, 369] width 846 height 486
click at [1100, 86] on button "Это мой адрес" at bounding box center [1097, 77] width 146 height 49
type input "Гражданский проспект, 130к1"
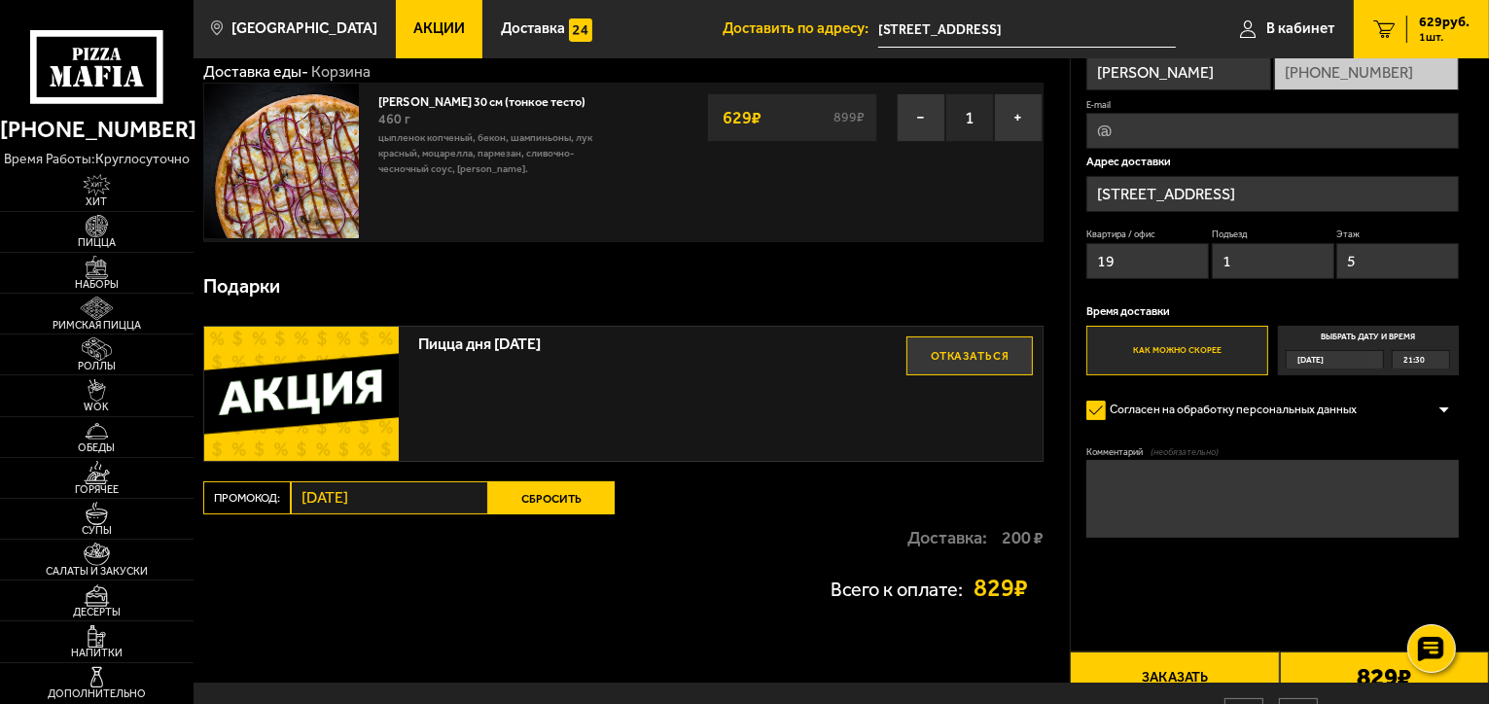
scroll to position [0, 0]
